Goal: Task Accomplishment & Management: Use online tool/utility

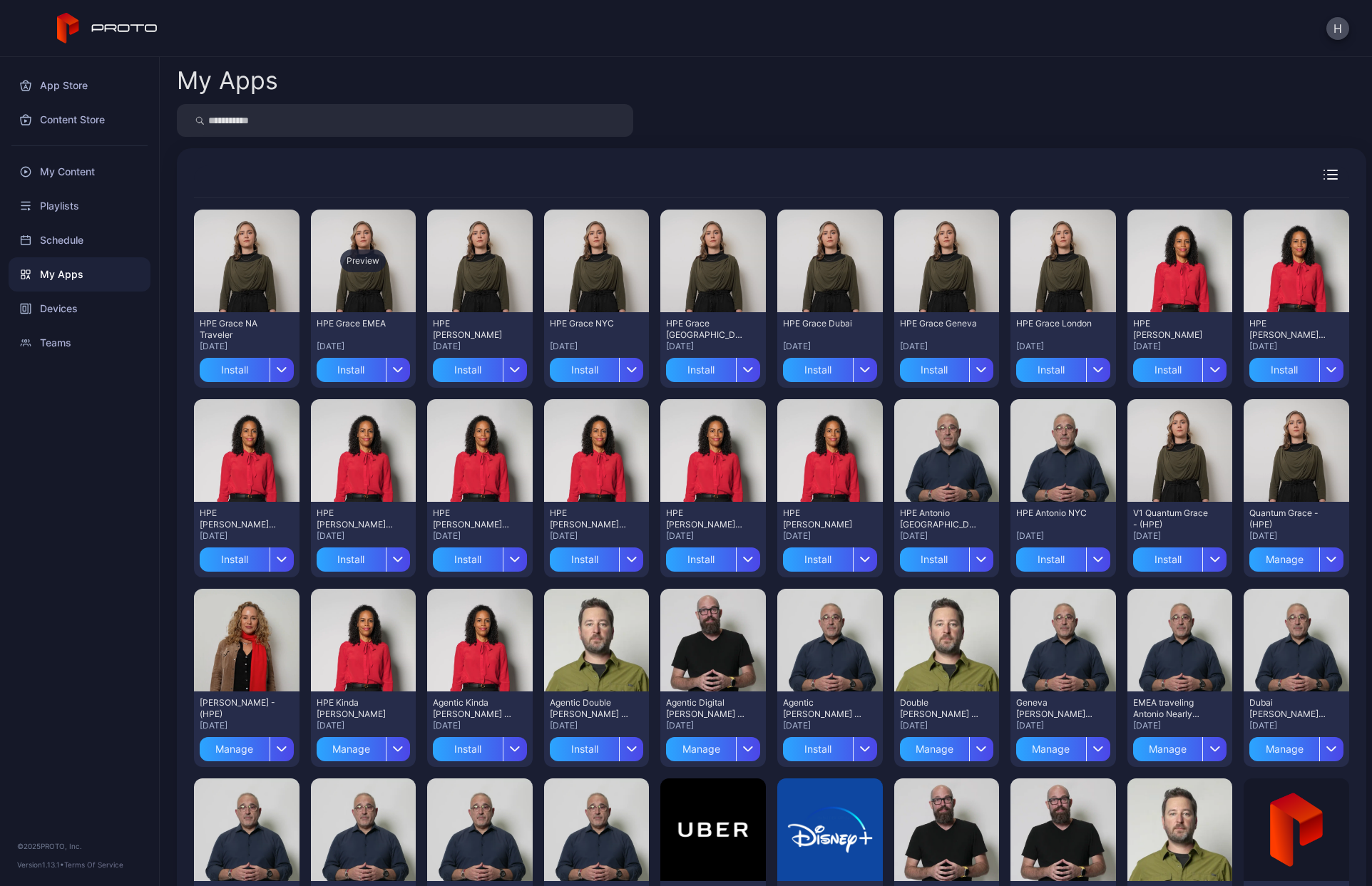
scroll to position [142, 0]
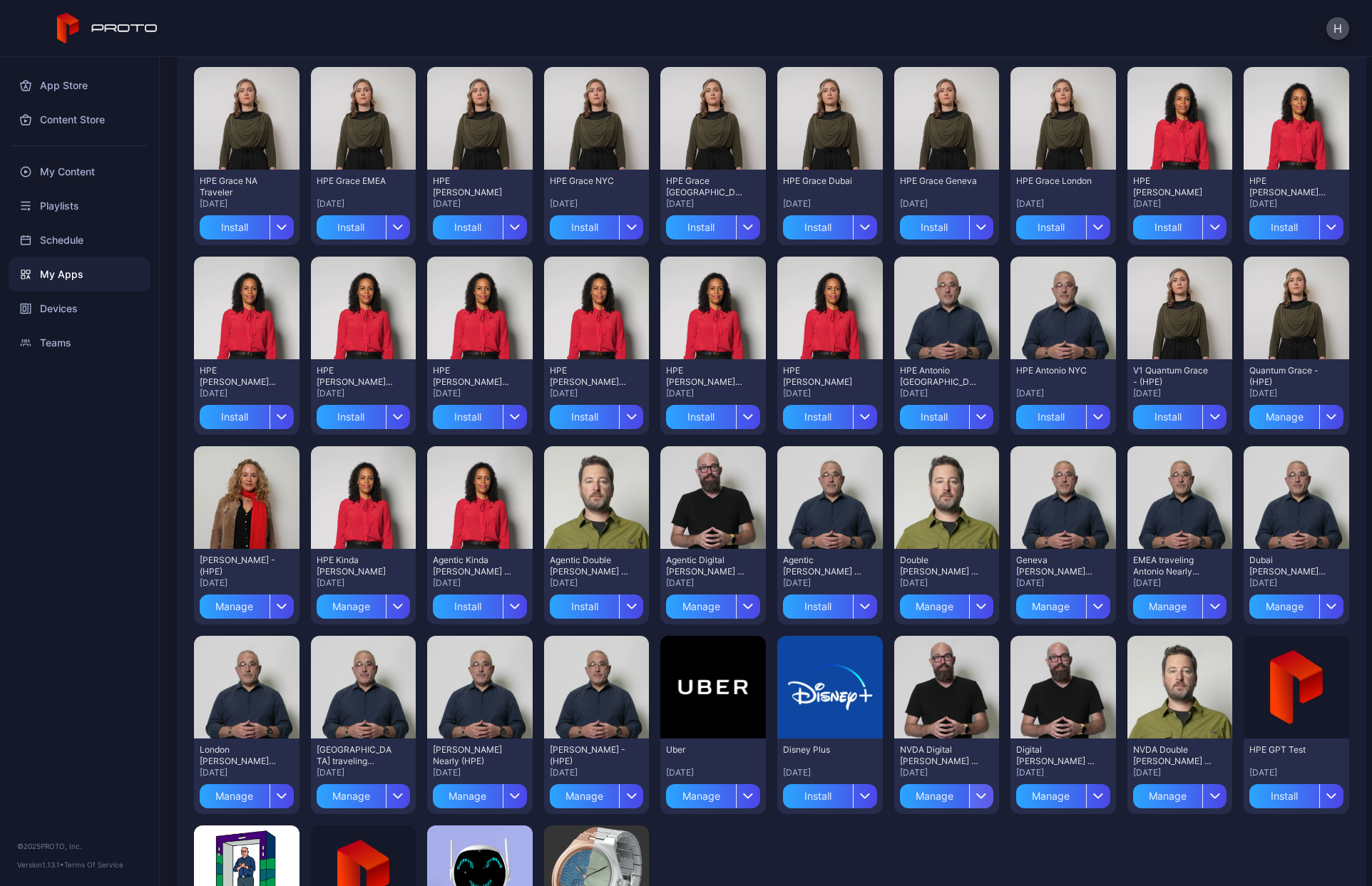
click at [969, 791] on div "button" at bounding box center [981, 796] width 24 height 24
click at [924, 800] on div "Manage" at bounding box center [935, 796] width 70 height 24
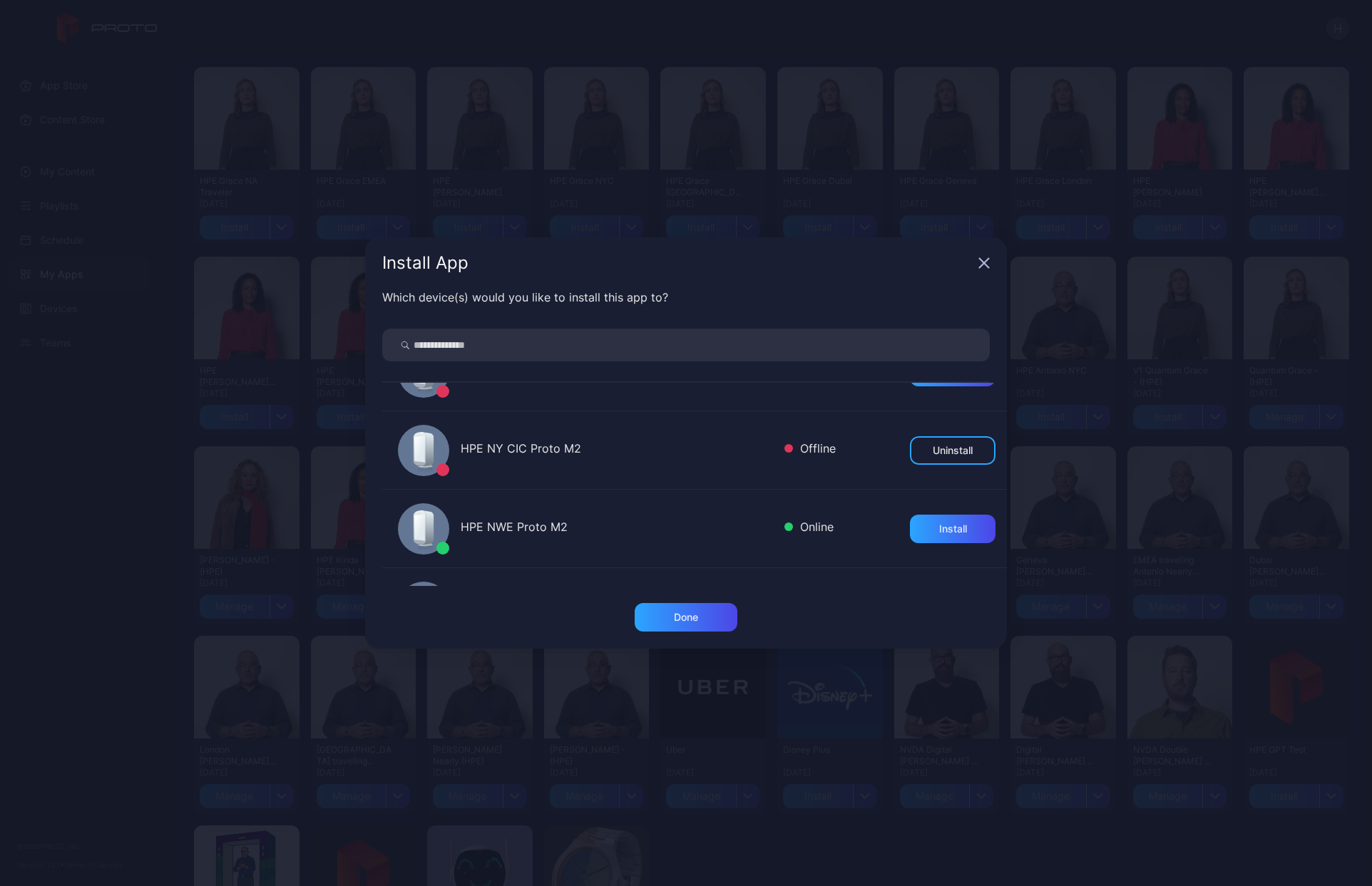
scroll to position [71, 0]
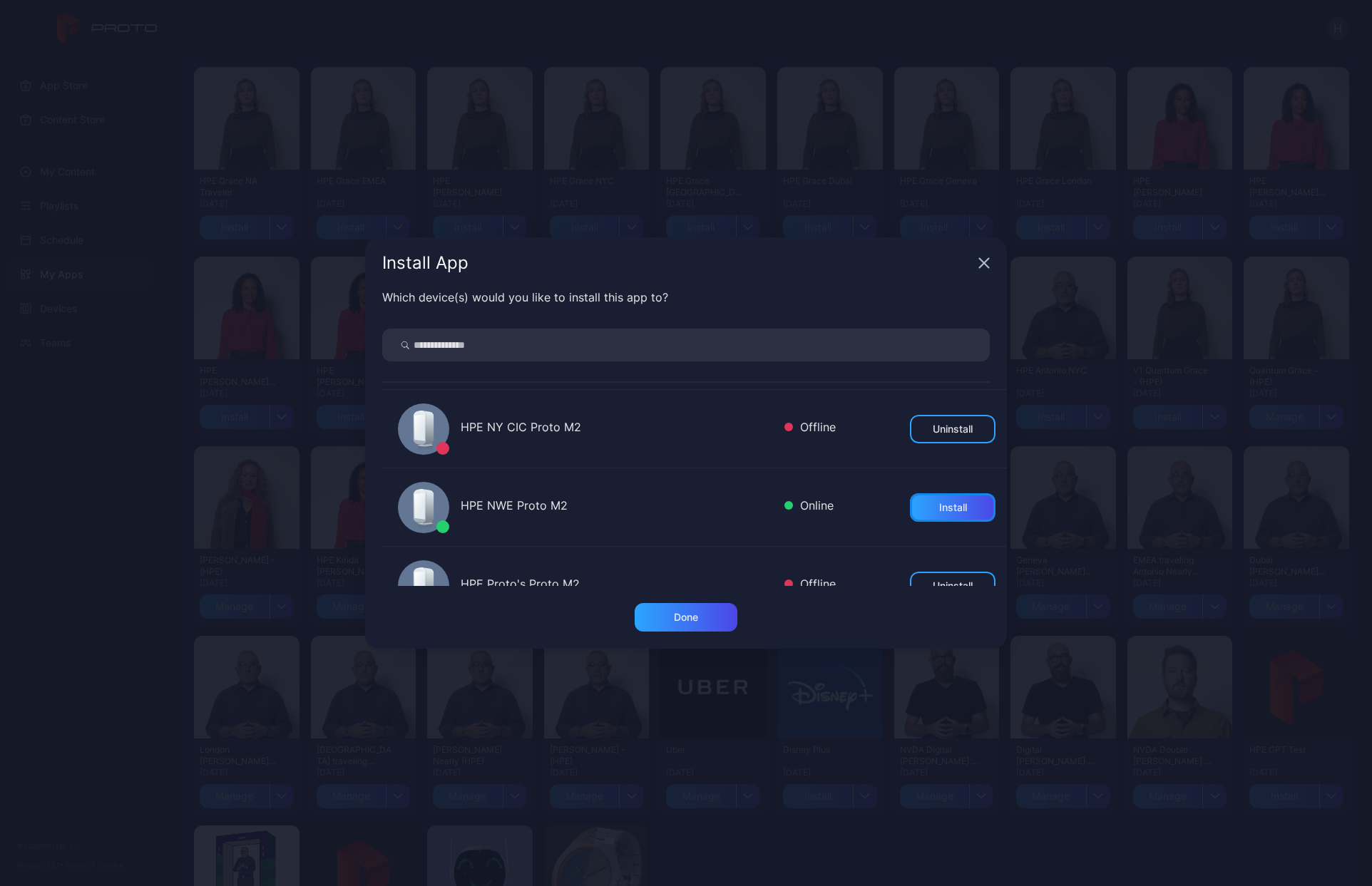
drag, startPoint x: 927, startPoint y: 503, endPoint x: 924, endPoint y: 474, distance: 29.2
click at [924, 474] on div "HPE NWE Proto M2 Online Install" at bounding box center [694, 507] width 624 height 78
click at [914, 509] on button "Install" at bounding box center [952, 508] width 86 height 29
click at [650, 618] on div "Done" at bounding box center [686, 618] width 103 height 29
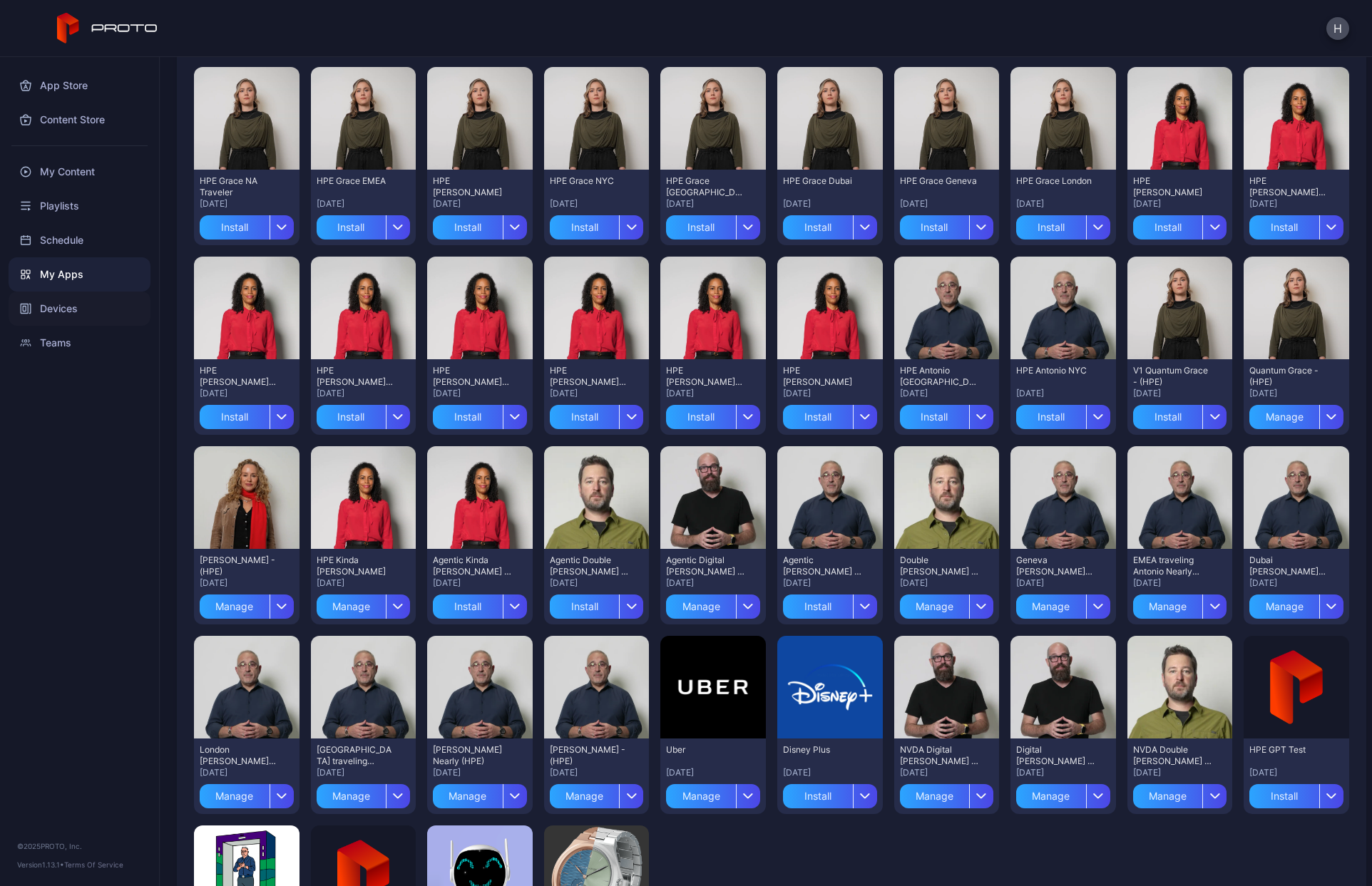
click at [29, 308] on icon at bounding box center [25, 308] width 12 height 12
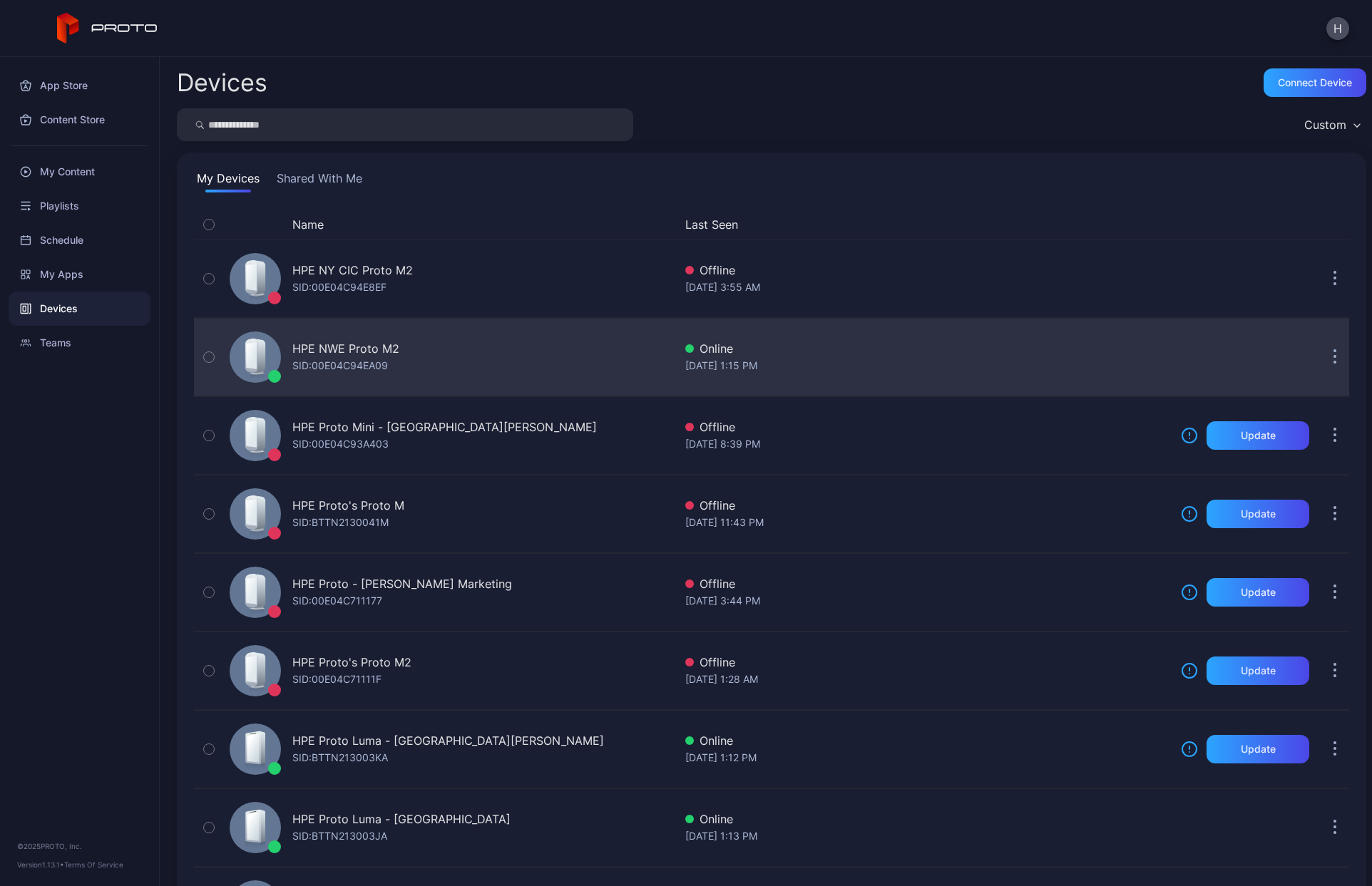
click at [341, 354] on div "HPE NWE Proto M2" at bounding box center [346, 348] width 107 height 17
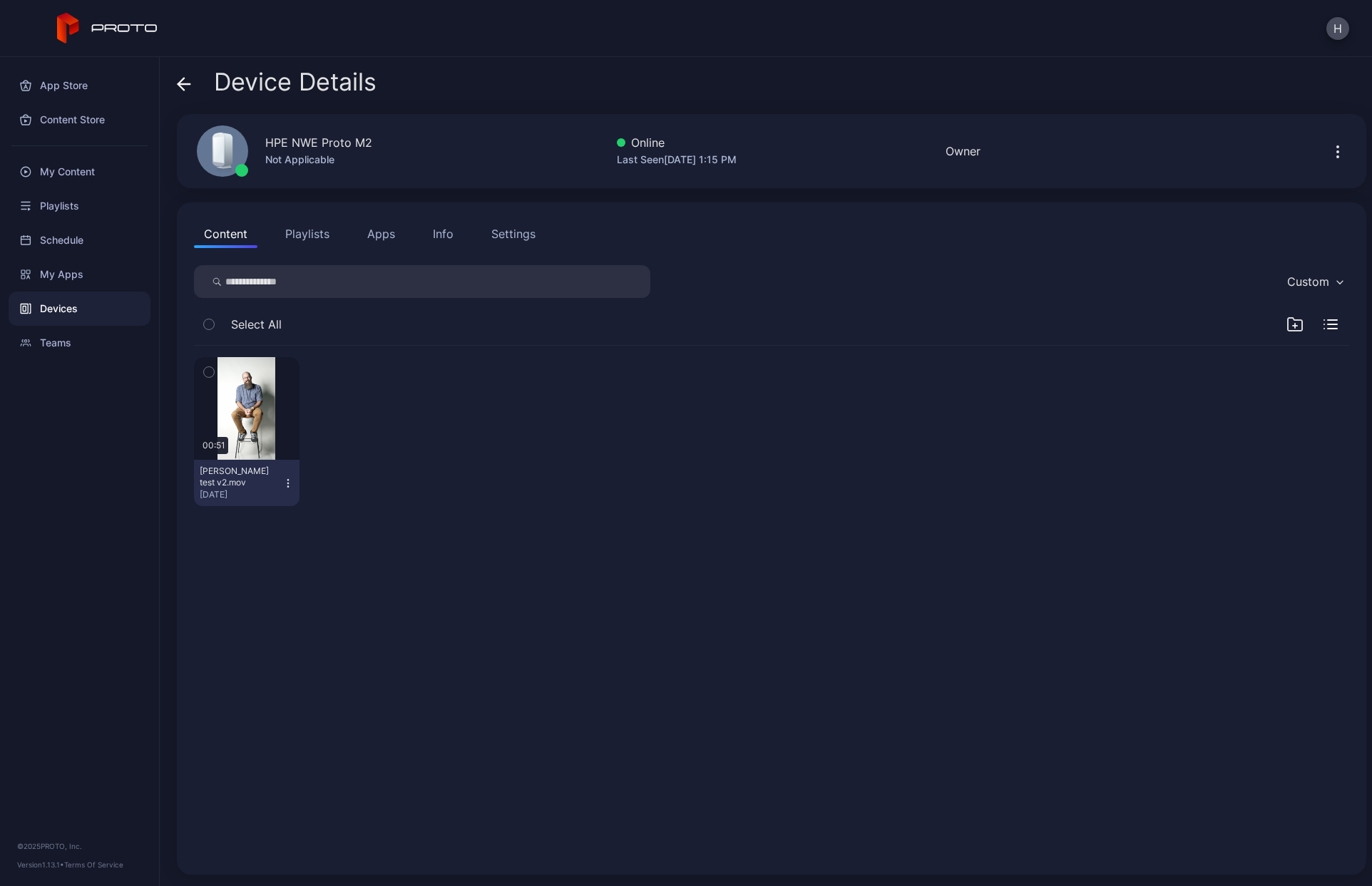
click at [386, 229] on button "Apps" at bounding box center [381, 234] width 48 height 29
